Goal: Information Seeking & Learning: Learn about a topic

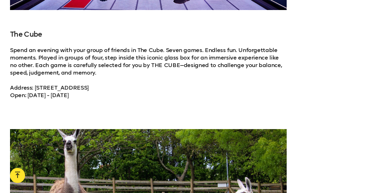
scroll to position [609, 0]
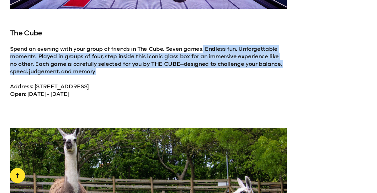
drag, startPoint x: 201, startPoint y: 50, endPoint x: 245, endPoint y: 73, distance: 49.4
click at [245, 73] on p "Spend an evening with your group of friends in The Cube. Seven games. Endless f…" at bounding box center [148, 60] width 277 height 30
click at [246, 72] on p "Spend an evening with your group of friends in The Cube. Seven games. Endless f…" at bounding box center [148, 60] width 277 height 30
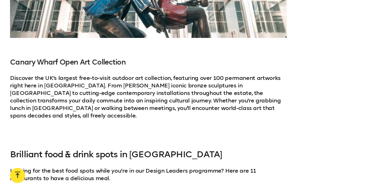
scroll to position [1147, 0]
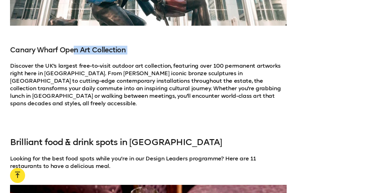
drag, startPoint x: 74, startPoint y: 44, endPoint x: 164, endPoint y: 78, distance: 95.9
click at [163, 78] on div "Canary Wharf Open Art Collection Discover the UK's largest free-to-visit outdoo…" at bounding box center [148, 84] width 277 height 77
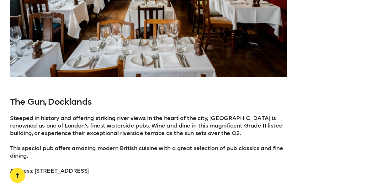
scroll to position [2436, 0]
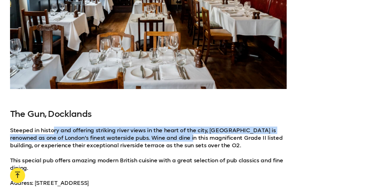
drag, startPoint x: 53, startPoint y: 114, endPoint x: 194, endPoint y: 138, distance: 142.8
click at [192, 138] on div "The Gun, Docklands Steeped in history and offering striking river views in the …" at bounding box center [148, 151] width 277 height 85
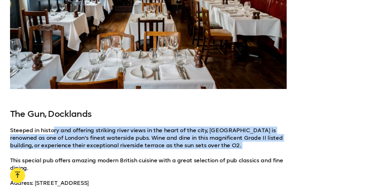
click at [194, 138] on div "The Gun, Docklands Steeped in history and offering striking river views in the …" at bounding box center [148, 151] width 277 height 85
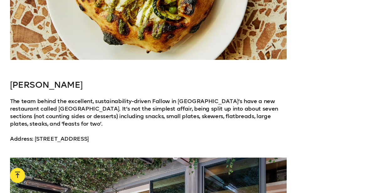
scroll to position [3362, 0]
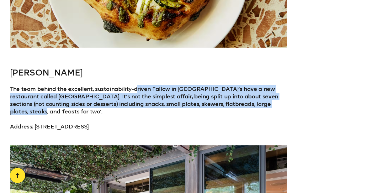
drag, startPoint x: 135, startPoint y: 73, endPoint x: 290, endPoint y: 90, distance: 156.0
click at [290, 90] on div "[PERSON_NAME] The team behind the excellent, sustainability-driven Fallow in [G…" at bounding box center [188, 99] width 377 height 63
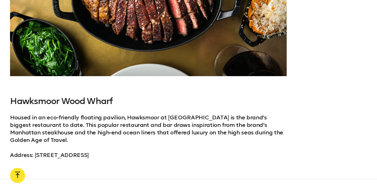
scroll to position [4076, 0]
